Goal: Task Accomplishment & Management: Use online tool/utility

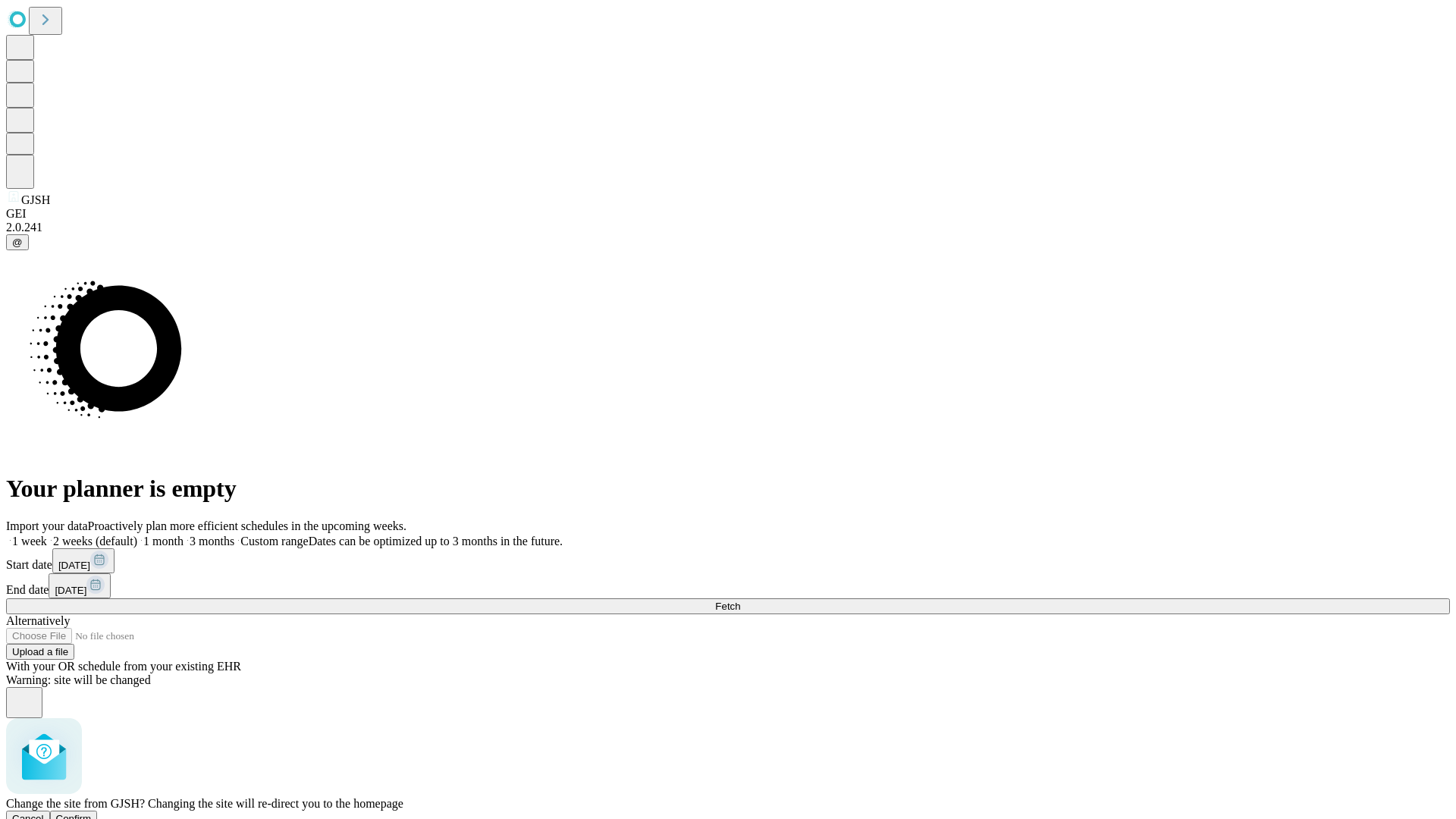
click at [92, 813] on span "Confirm" at bounding box center [74, 818] width 36 height 11
click at [184, 534] on label "1 month" at bounding box center [160, 540] width 46 height 13
click at [740, 600] on span "Fetch" at bounding box center [727, 605] width 25 height 11
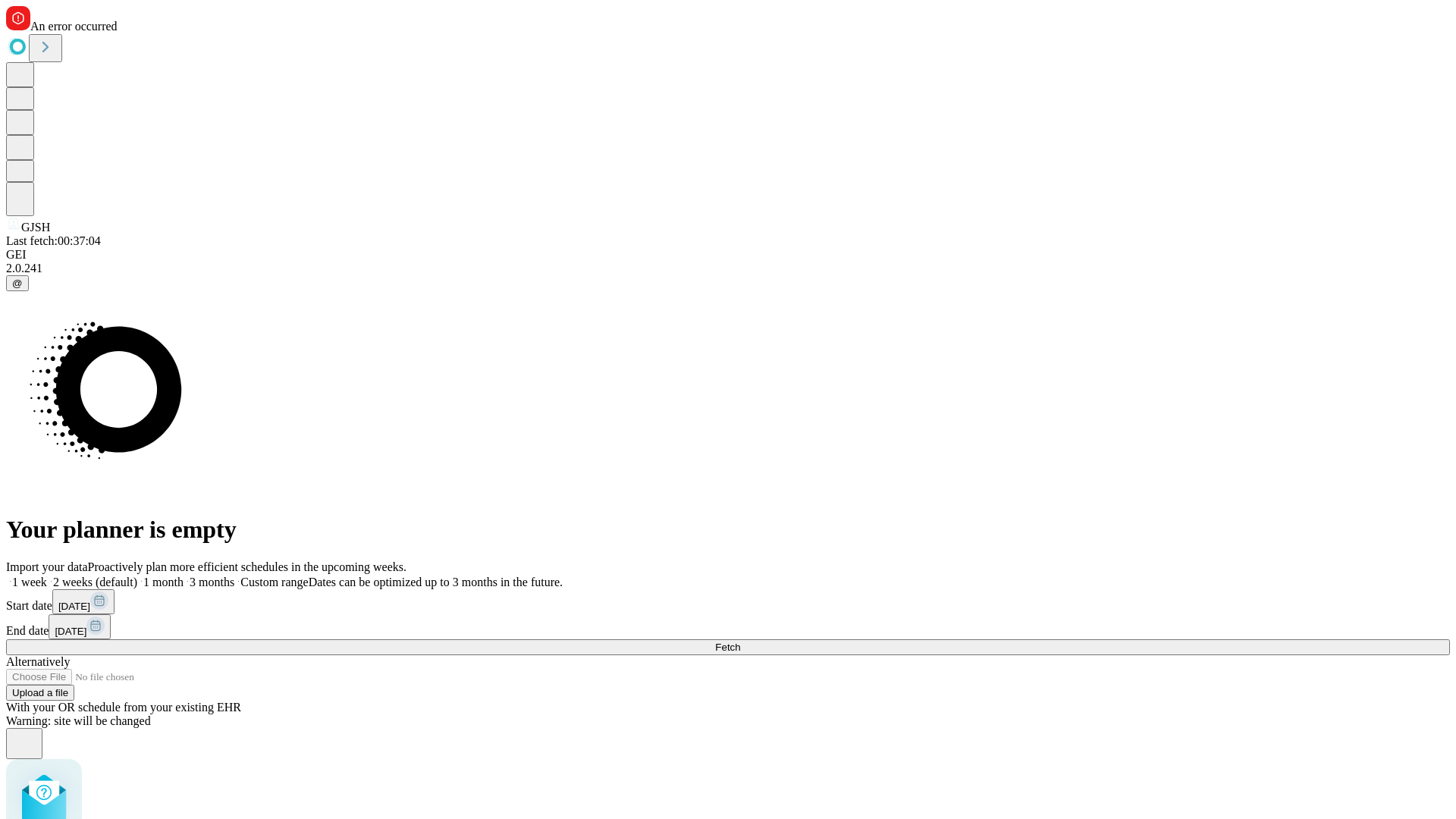
click at [184, 575] on label "1 month" at bounding box center [160, 581] width 46 height 13
click at [740, 641] on span "Fetch" at bounding box center [727, 647] width 25 height 11
click at [184, 575] on label "1 month" at bounding box center [160, 581] width 46 height 13
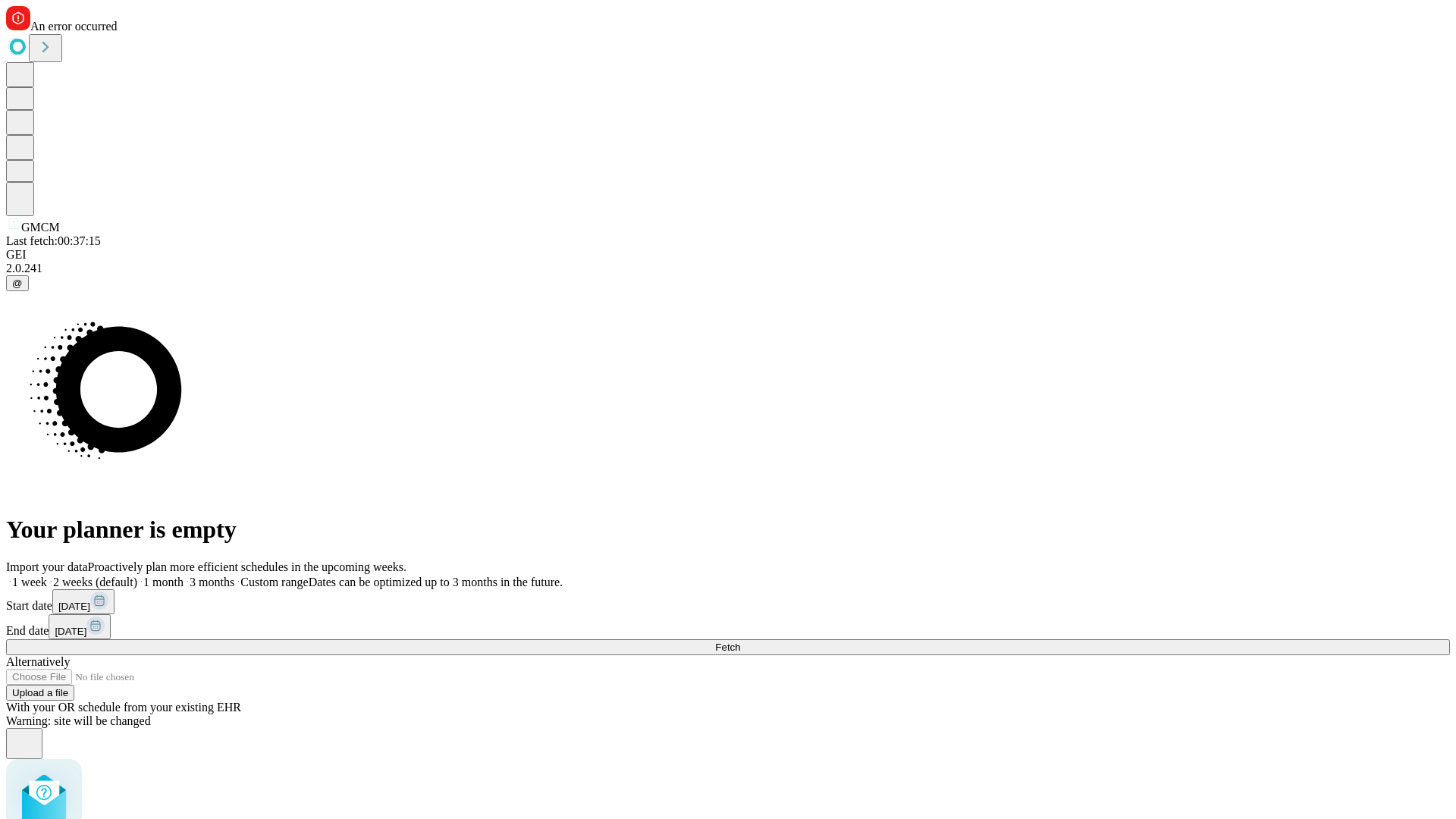
click at [740, 641] on span "Fetch" at bounding box center [727, 647] width 25 height 11
click at [184, 575] on label "1 month" at bounding box center [160, 581] width 46 height 13
click at [740, 641] on span "Fetch" at bounding box center [727, 647] width 25 height 11
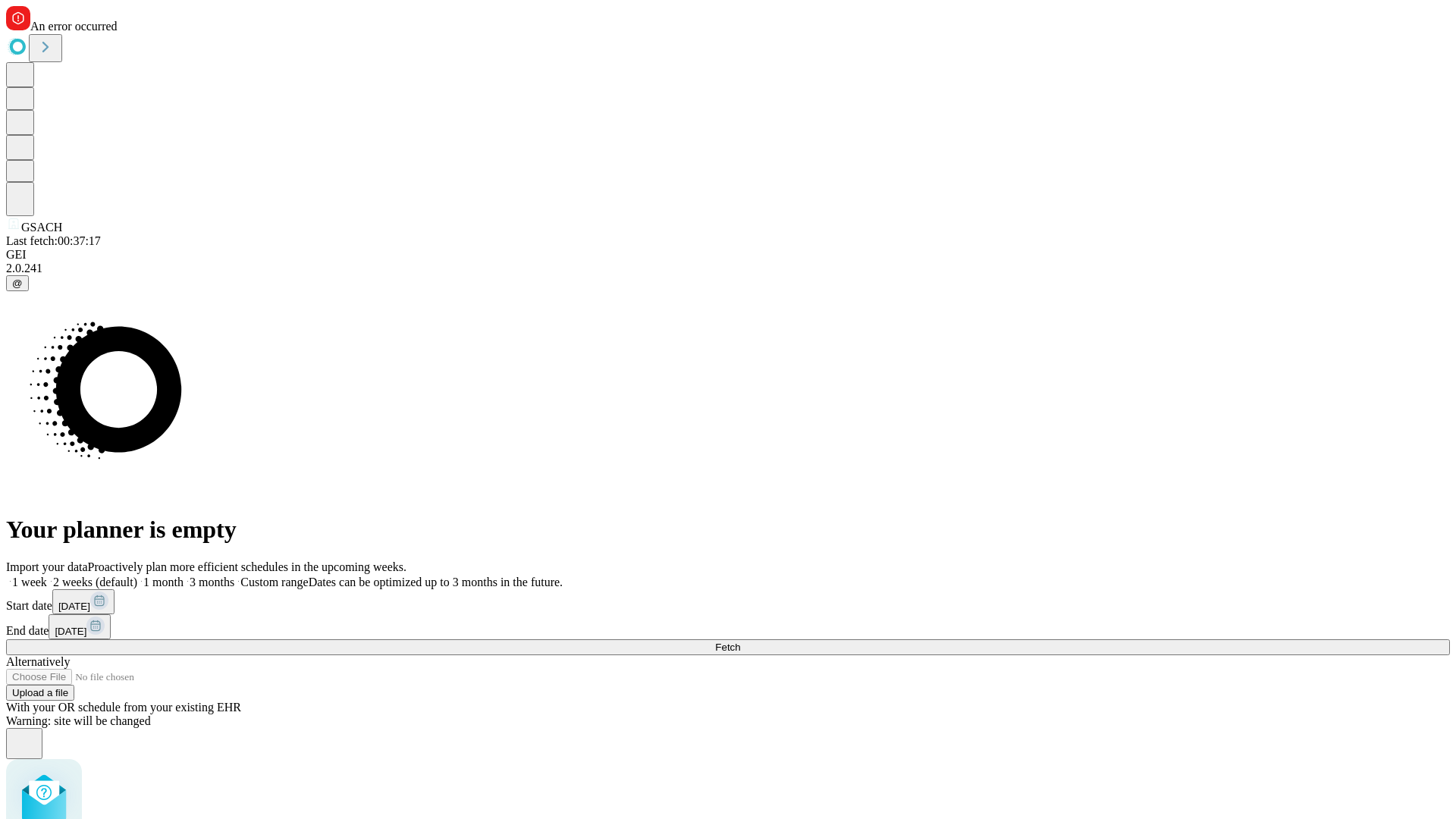
click at [184, 575] on label "1 month" at bounding box center [160, 581] width 46 height 13
click at [740, 641] on span "Fetch" at bounding box center [727, 647] width 25 height 11
click at [184, 575] on label "1 month" at bounding box center [160, 581] width 46 height 13
click at [740, 641] on span "Fetch" at bounding box center [727, 647] width 25 height 11
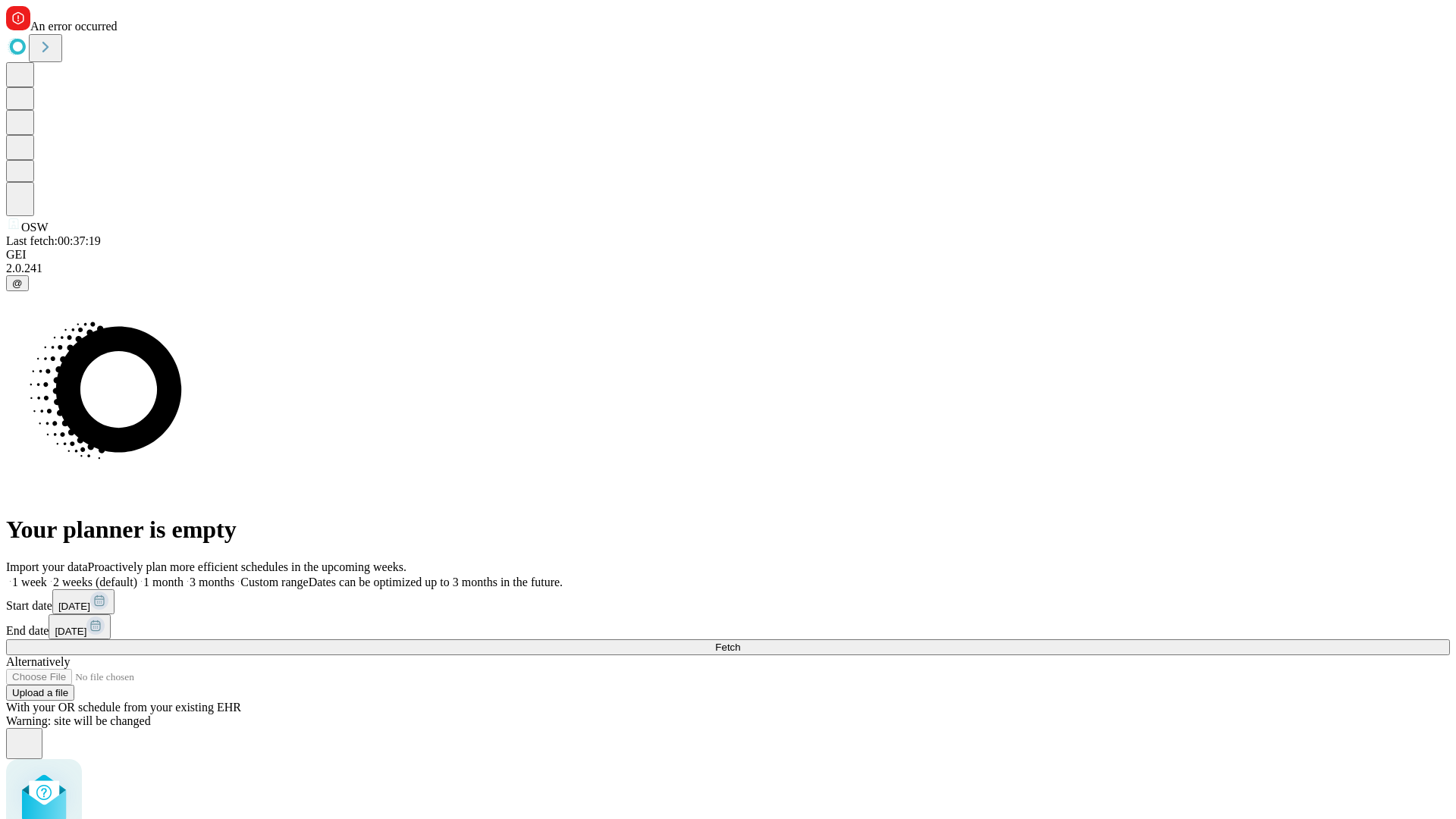
click at [184, 575] on label "1 month" at bounding box center [160, 581] width 46 height 13
click at [740, 641] on span "Fetch" at bounding box center [727, 647] width 25 height 11
click at [184, 575] on label "1 month" at bounding box center [160, 581] width 46 height 13
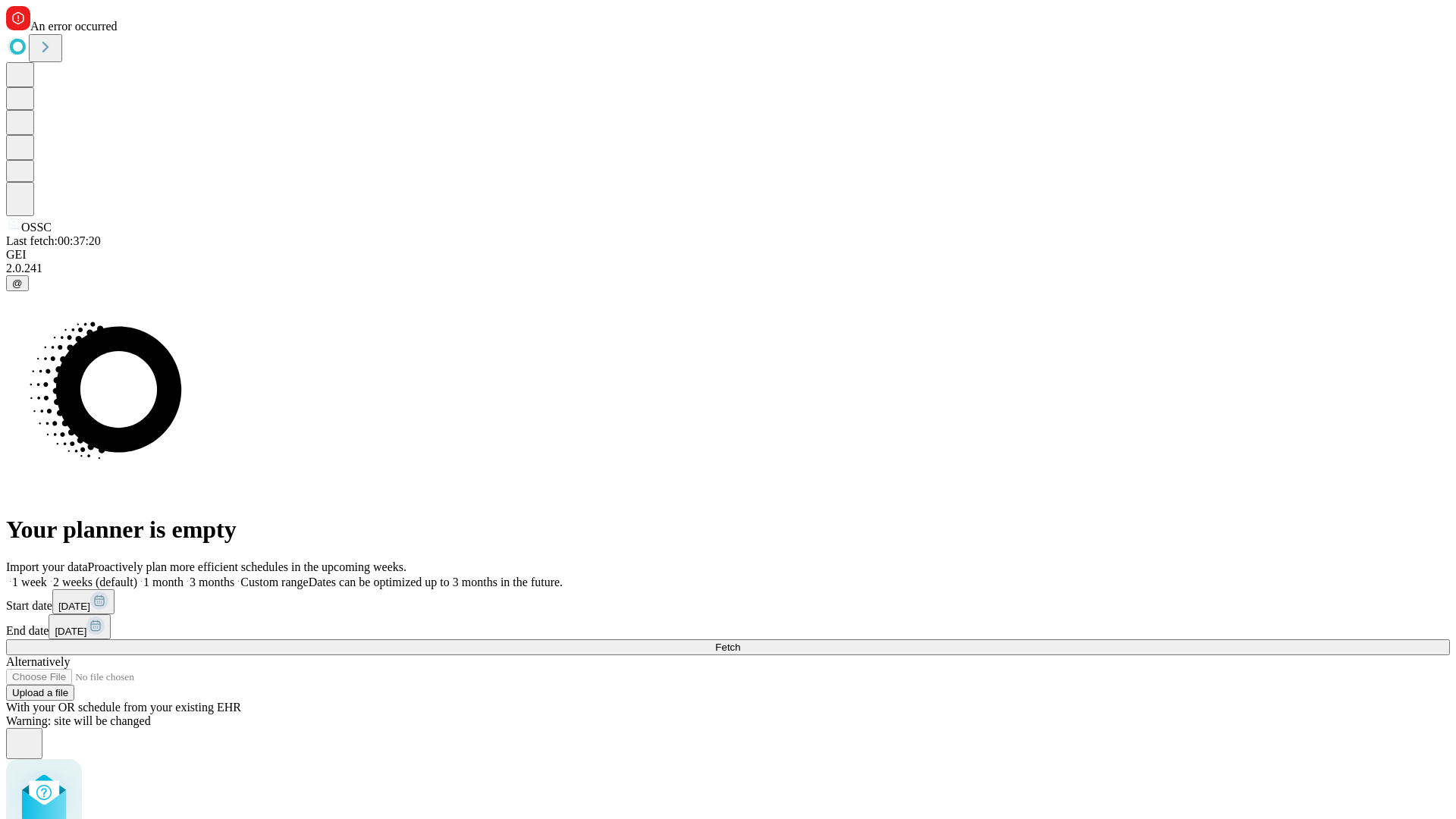
click at [740, 641] on span "Fetch" at bounding box center [727, 647] width 25 height 11
